Goal: Transaction & Acquisition: Purchase product/service

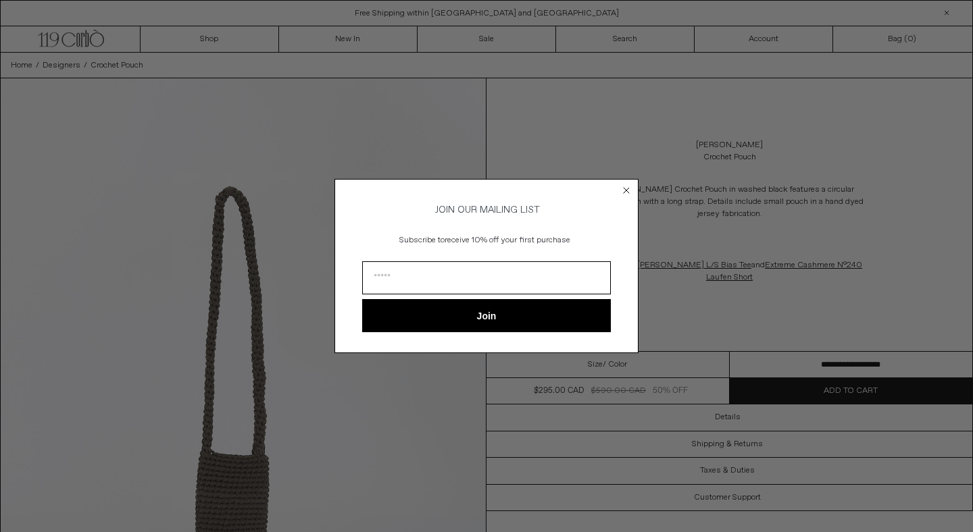
click at [627, 184] on circle "Close dialog" at bounding box center [626, 190] width 13 height 13
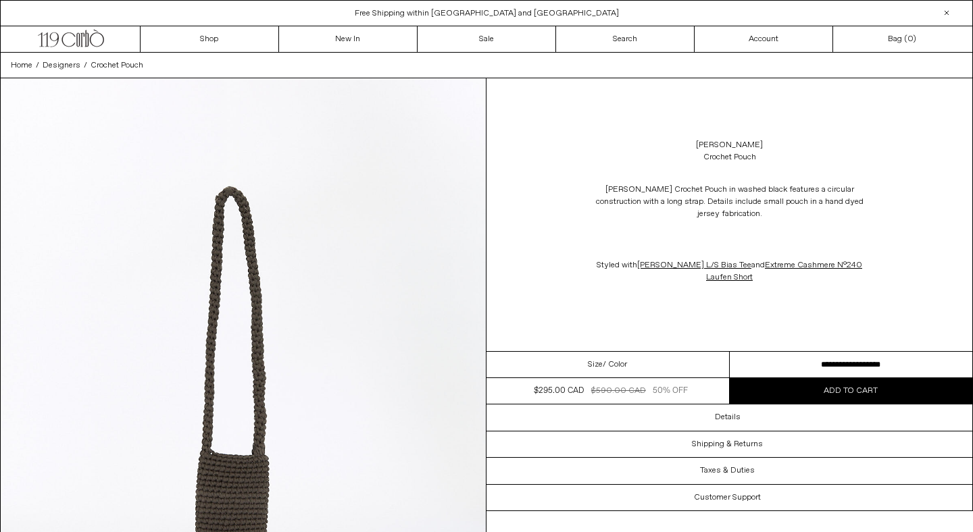
click at [605, 371] on div "Size / Color" at bounding box center [607, 365] width 243 height 26
click at [720, 145] on link "[PERSON_NAME]" at bounding box center [729, 145] width 67 height 12
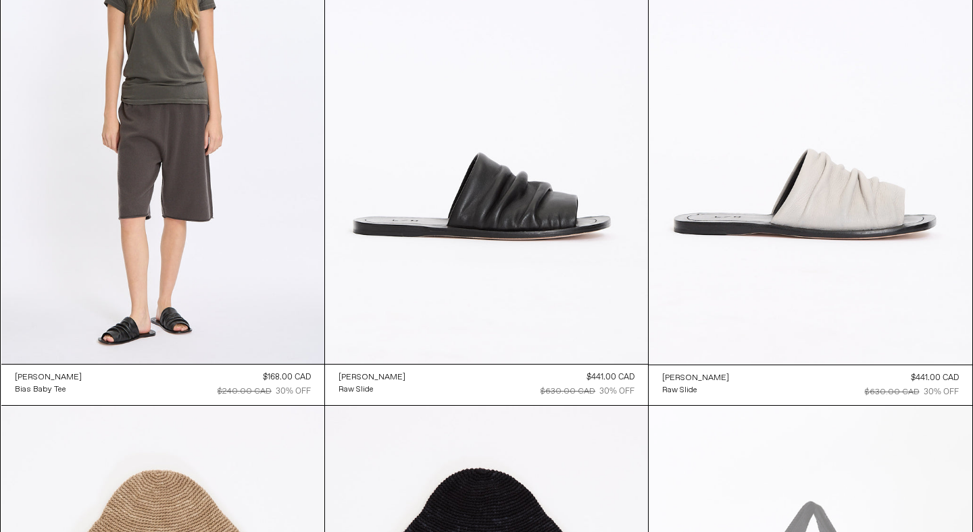
scroll to position [1239, 0]
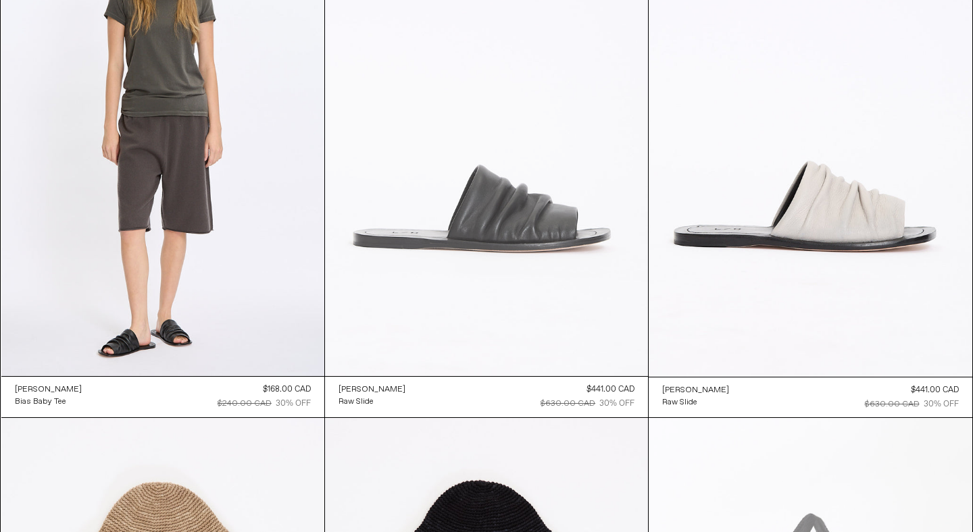
click at [538, 253] on at bounding box center [486, 134] width 323 height 484
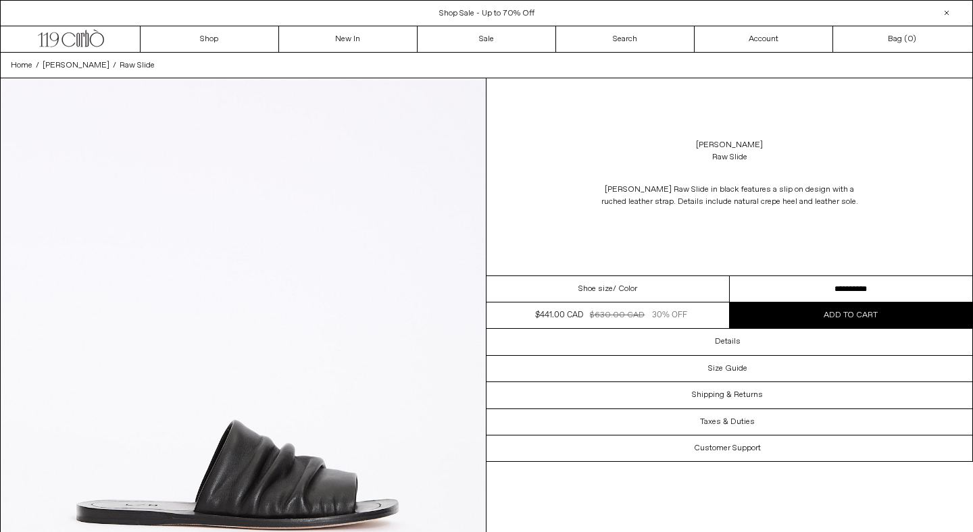
click at [613, 291] on span "/ Color" at bounding box center [625, 289] width 24 height 12
click at [626, 289] on span "/ Color" at bounding box center [625, 289] width 24 height 12
click at [864, 288] on select "**********" at bounding box center [851, 289] width 243 height 26
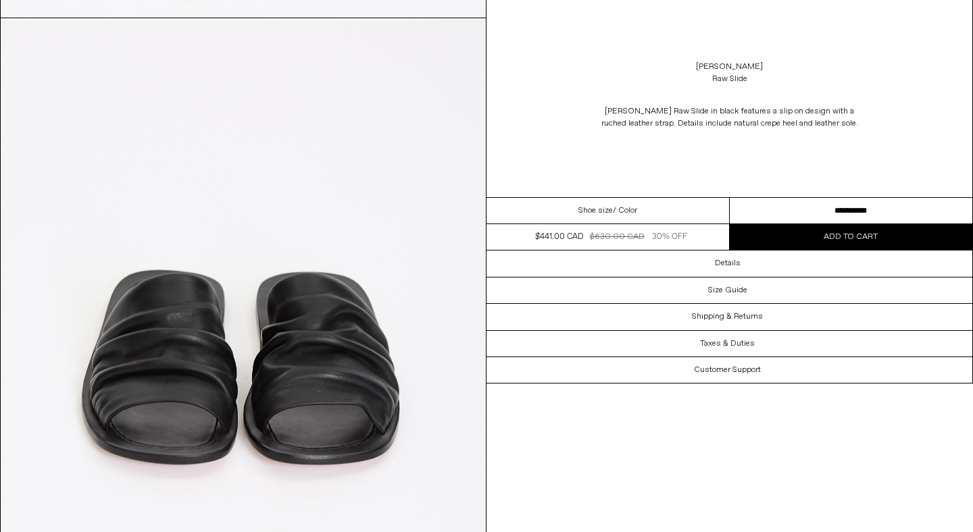
scroll to position [1284, 0]
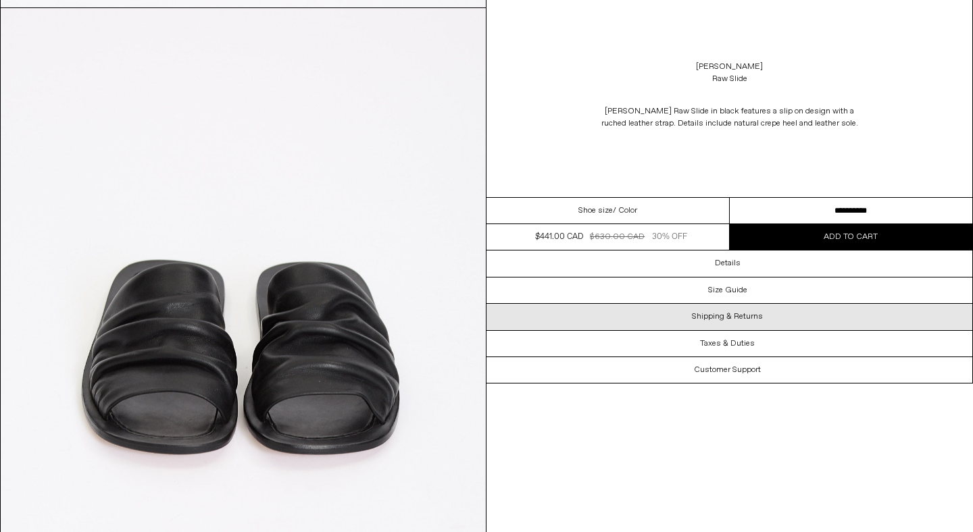
click at [797, 304] on div "Shipping & Returns" at bounding box center [729, 317] width 486 height 26
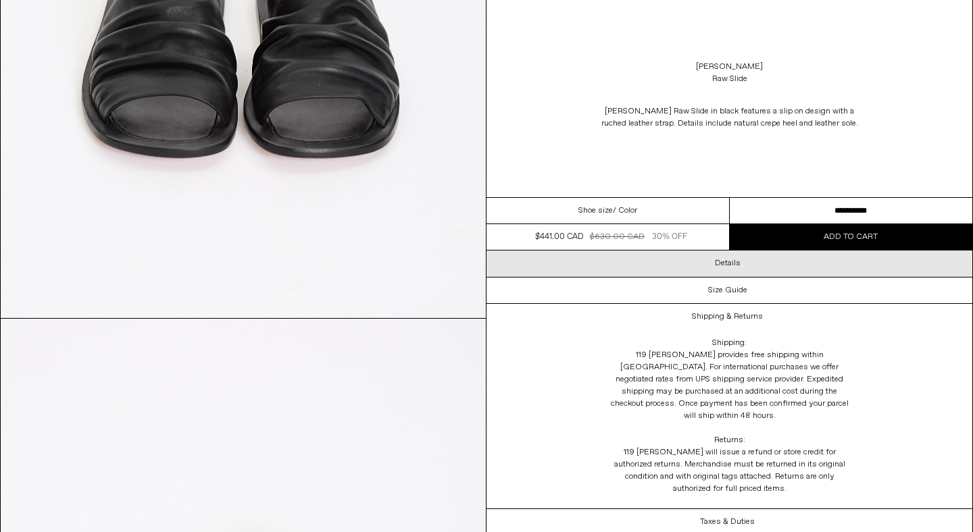
scroll to position [1358, 0]
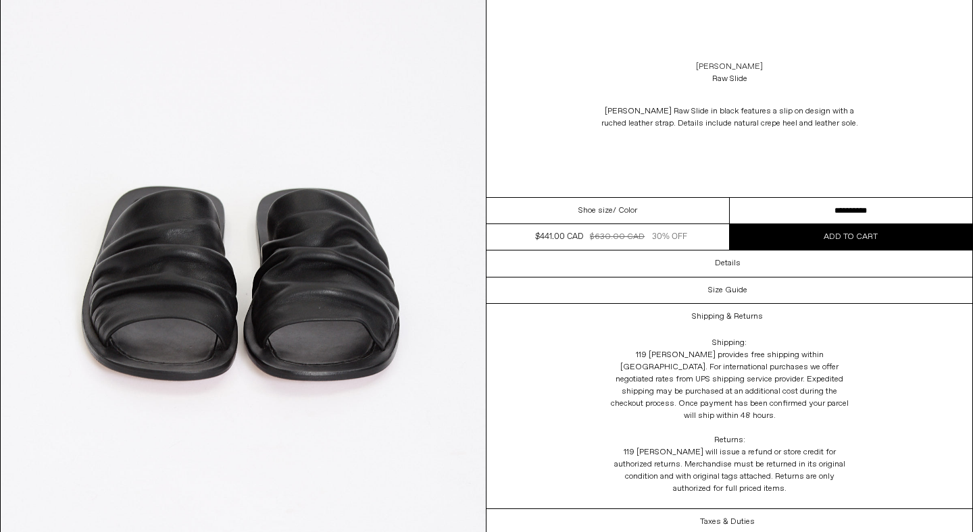
click at [757, 65] on link "[PERSON_NAME]" at bounding box center [729, 67] width 67 height 12
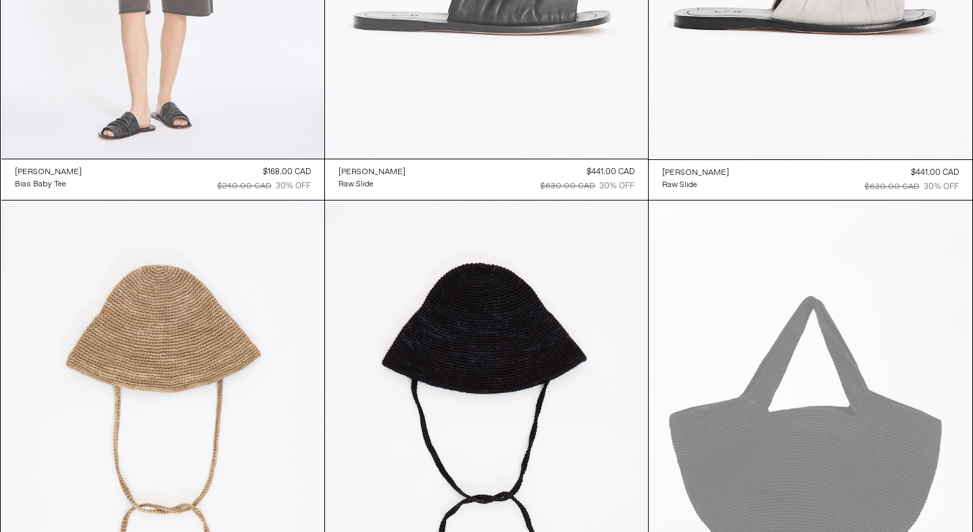
scroll to position [1299, 0]
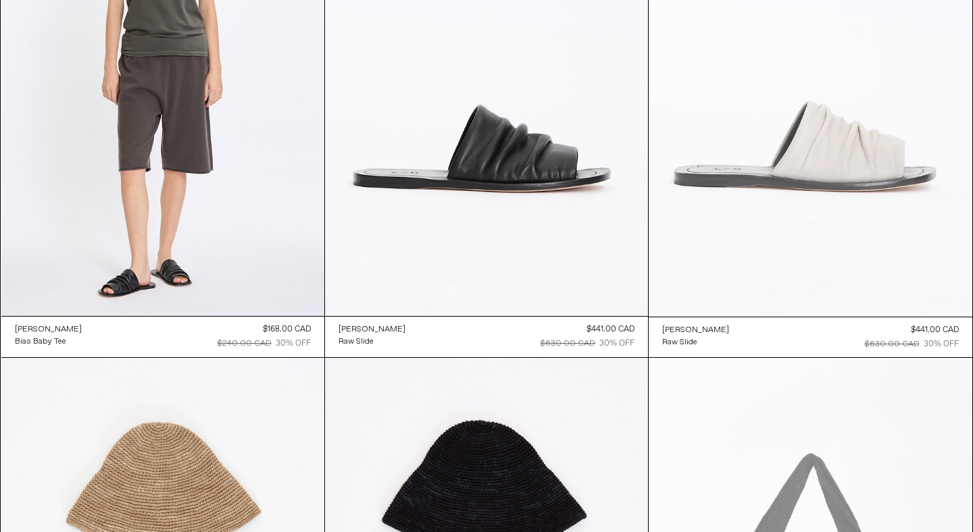
click at [708, 151] on at bounding box center [810, 74] width 323 height 485
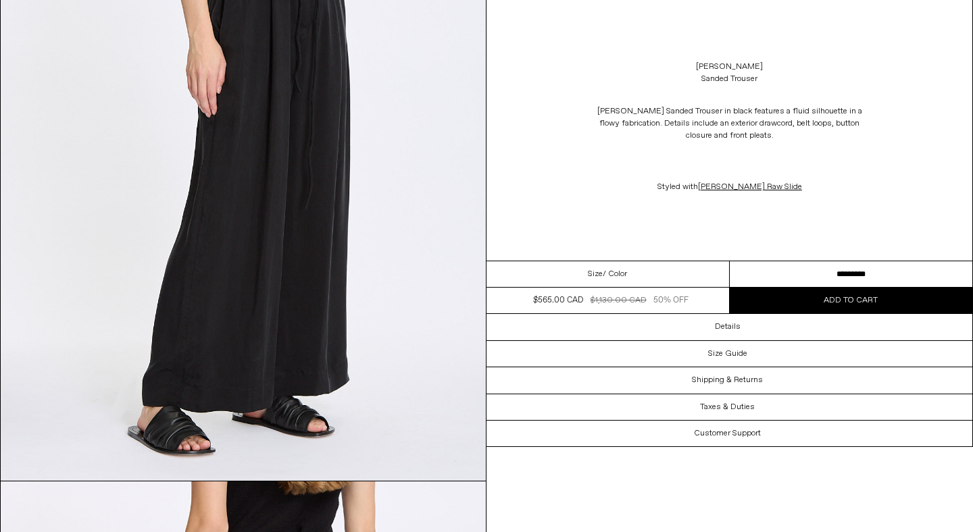
scroll to position [643, 0]
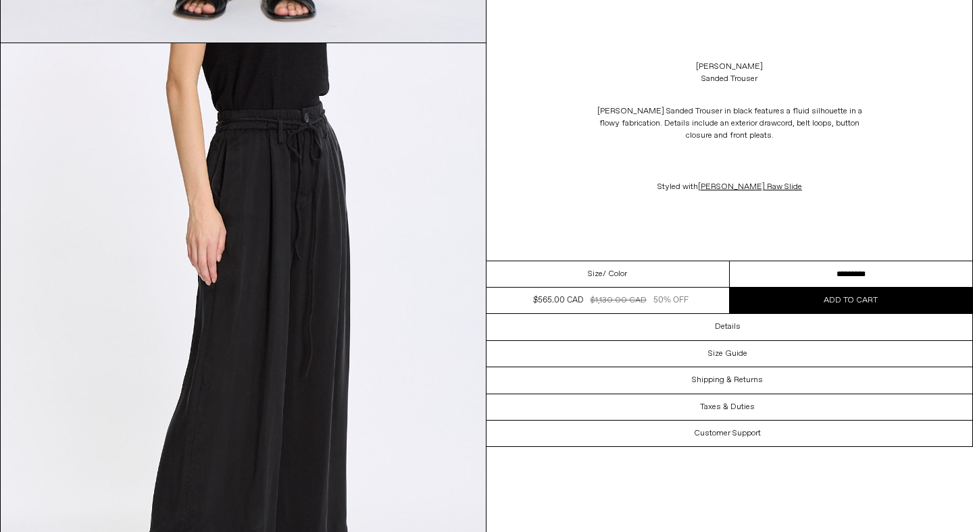
click at [384, 241] on img at bounding box center [243, 346] width 485 height 607
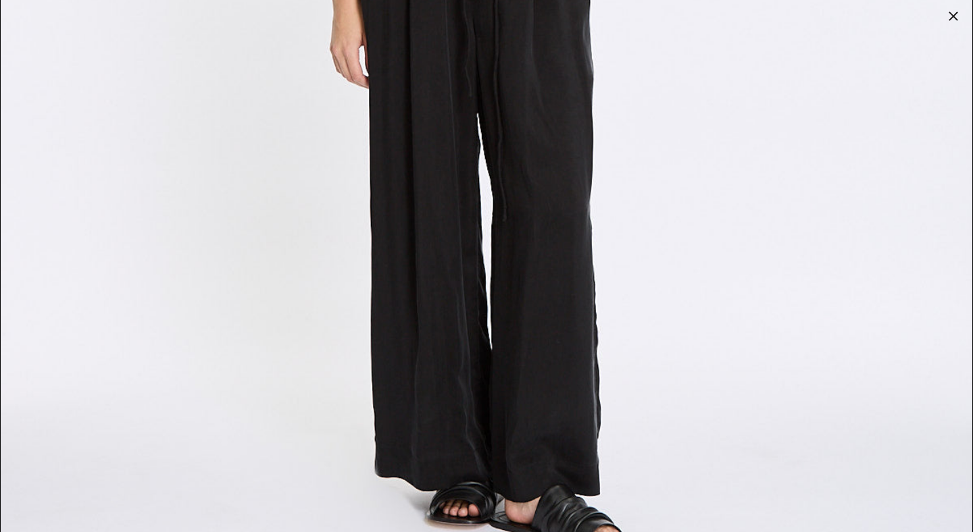
scroll to position [4329, 0]
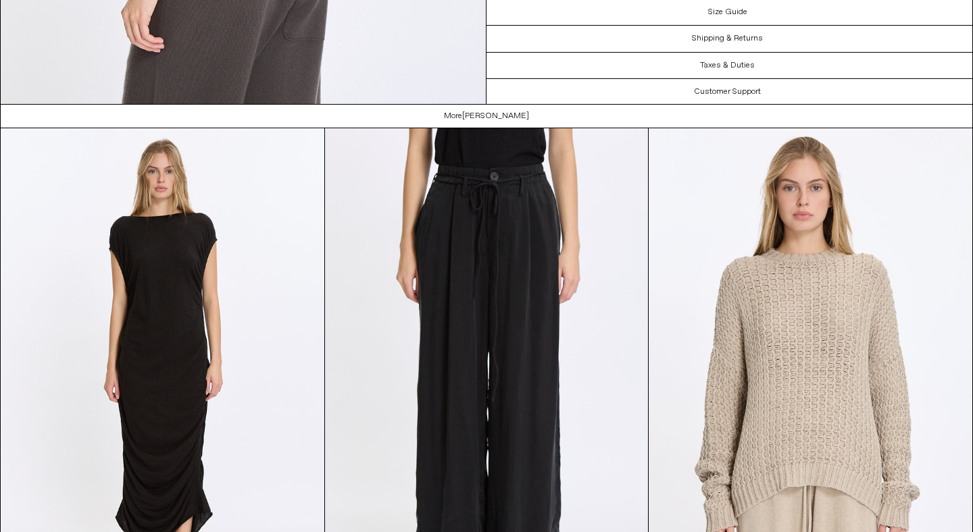
scroll to position [2601, 0]
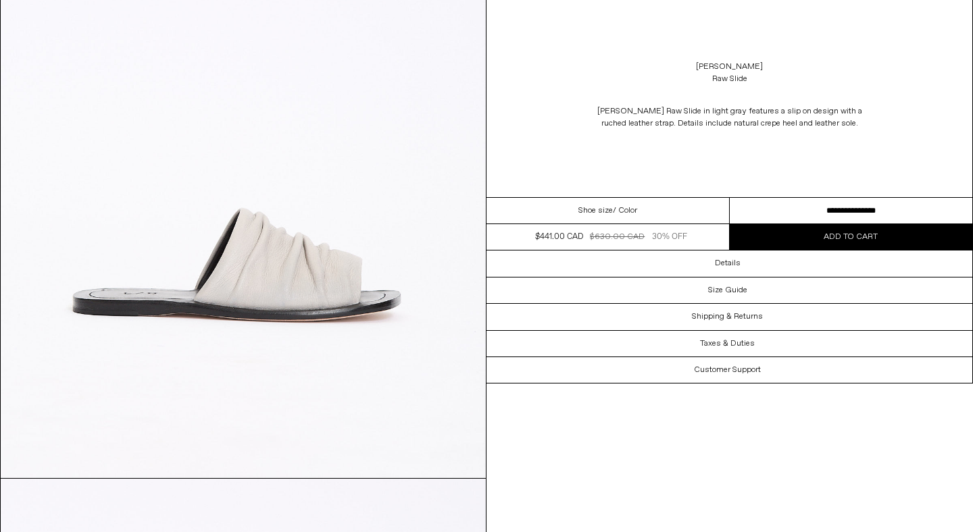
scroll to position [396, 0]
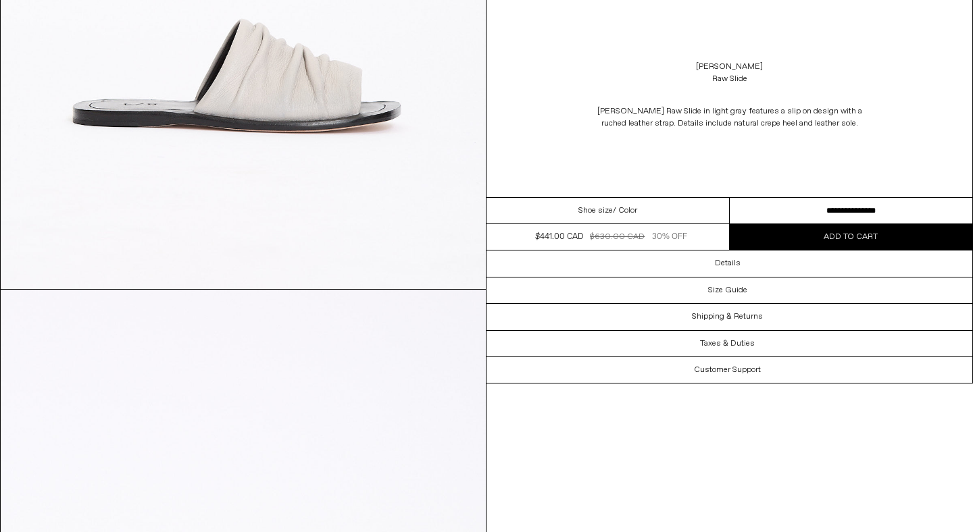
click at [814, 208] on select "**********" at bounding box center [851, 211] width 243 height 26
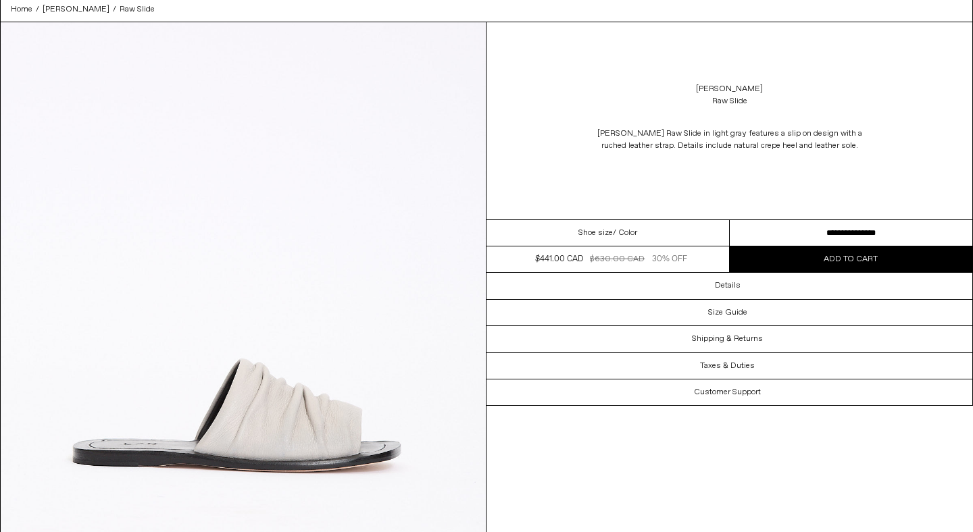
scroll to position [95, 0]
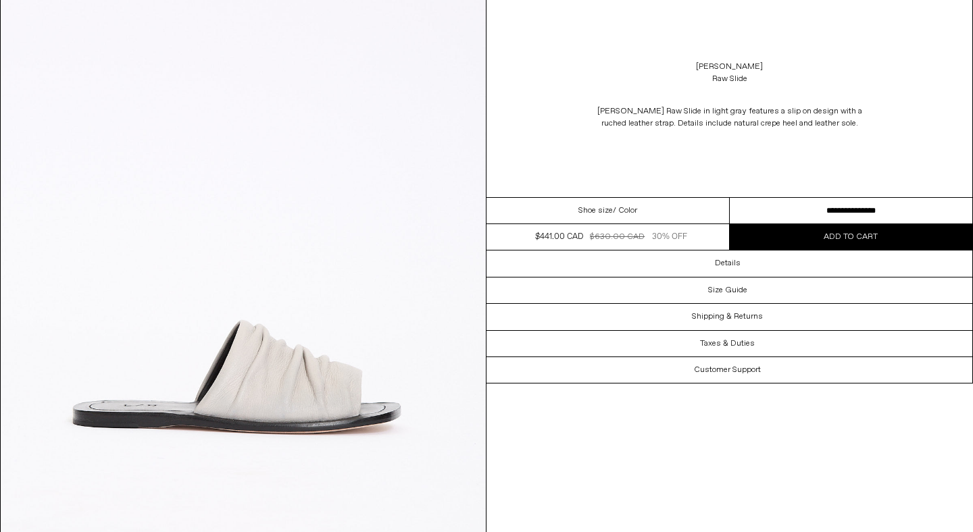
click at [332, 200] on img at bounding box center [243, 287] width 485 height 607
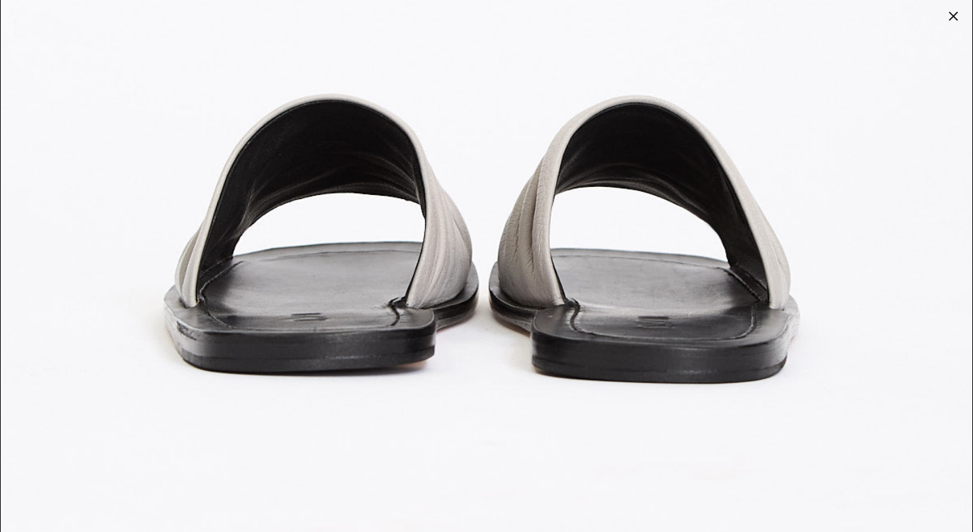
scroll to position [5543, 0]
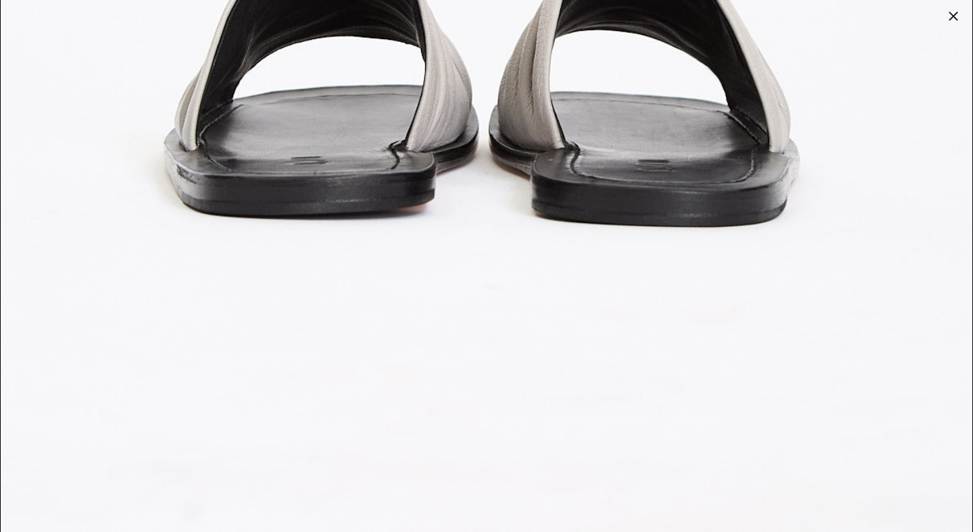
click at [955, 16] on div at bounding box center [953, 16] width 19 height 19
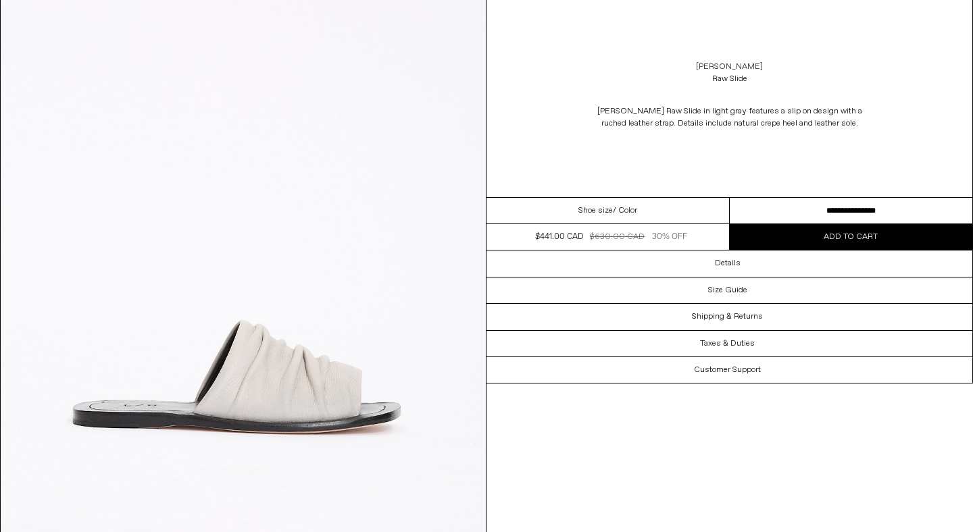
click at [696, 64] on link "[PERSON_NAME]" at bounding box center [729, 67] width 67 height 12
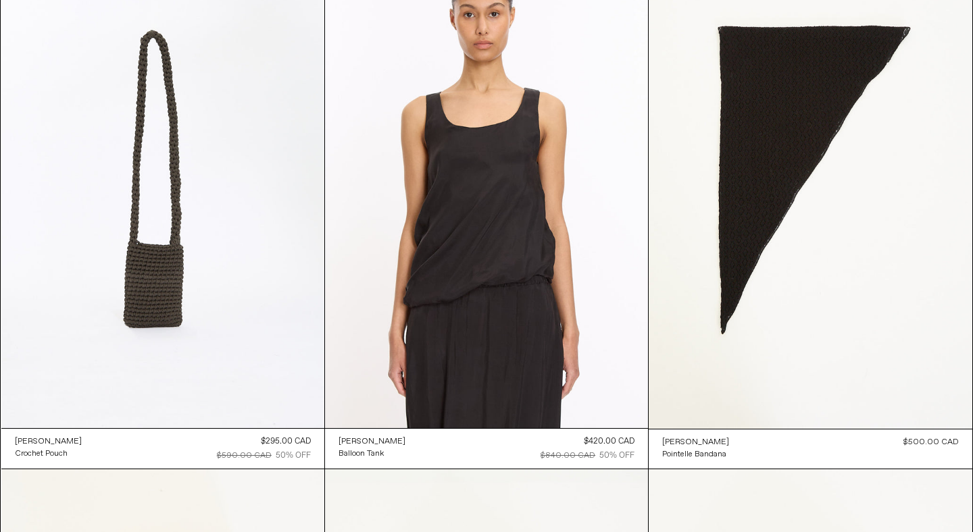
scroll to position [2066, 0]
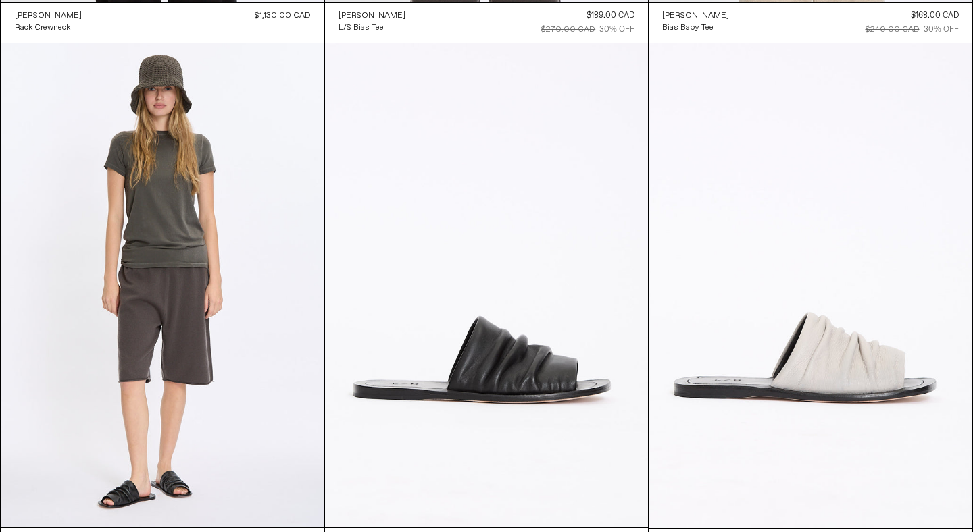
scroll to position [1101, 0]
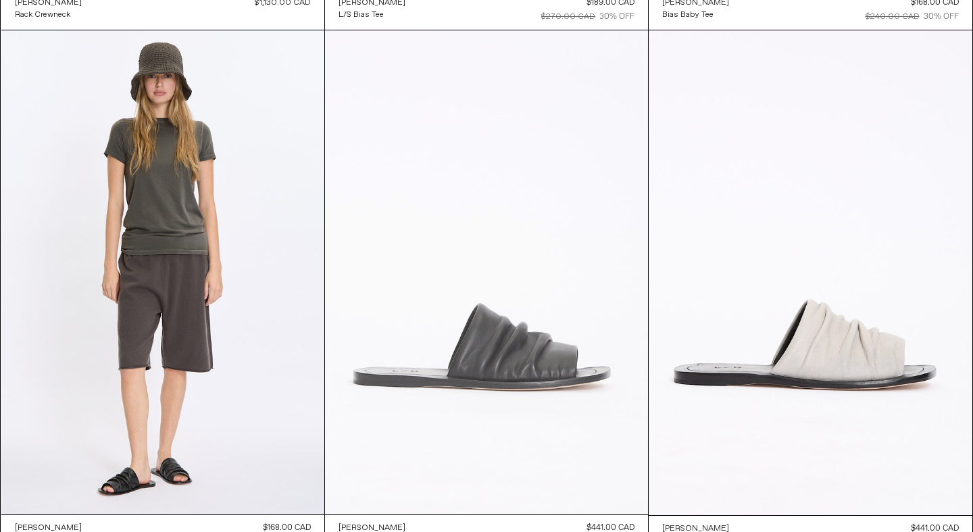
click at [528, 330] on at bounding box center [486, 272] width 323 height 484
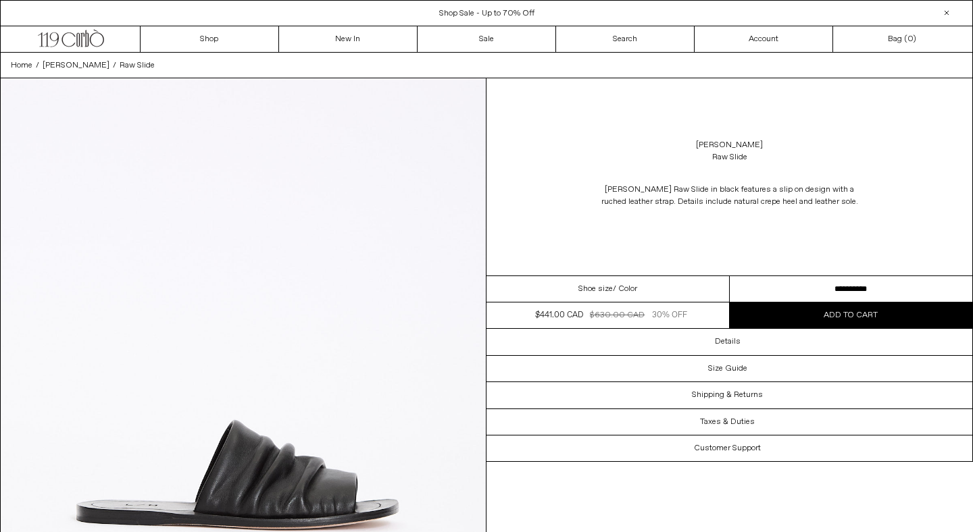
click at [795, 282] on select "**********" at bounding box center [851, 289] width 243 height 26
select select "**********"
click at [730, 276] on select "**********" at bounding box center [851, 289] width 243 height 26
click at [812, 322] on button "Add to cart" at bounding box center [851, 316] width 243 height 26
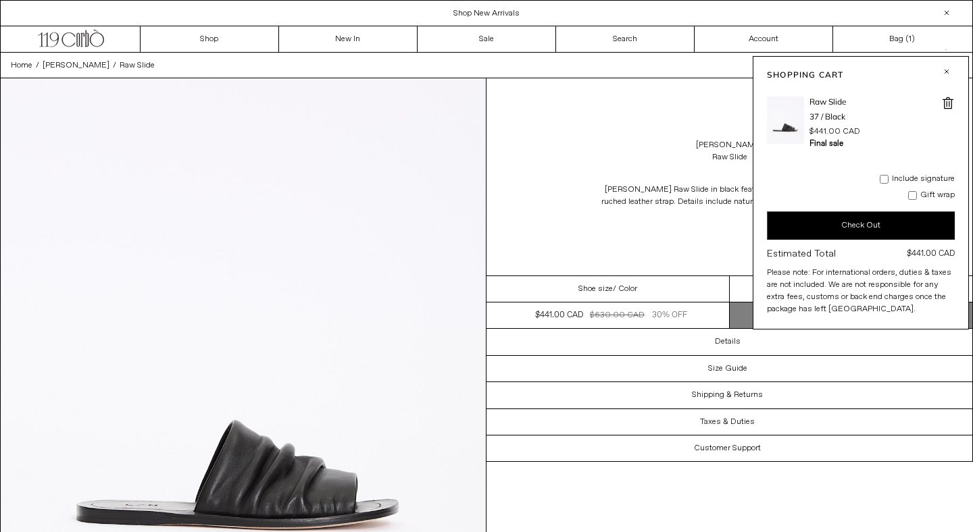
click at [844, 225] on button "Check Out" at bounding box center [861, 225] width 188 height 28
